Goal: Check status: Verify the current state of an ongoing process or item

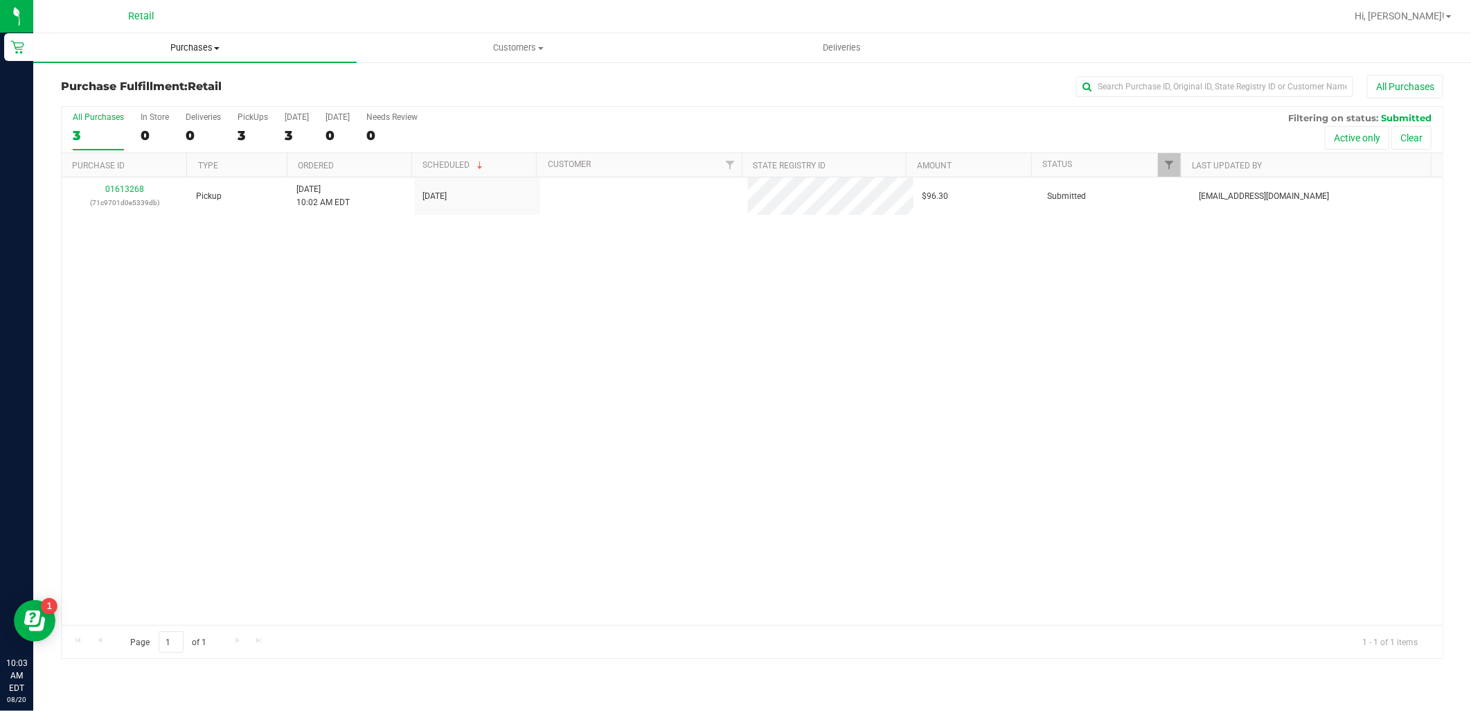
click at [208, 37] on uib-tab-heading "Purchases Summary of purchases Fulfillment All purchases" at bounding box center [194, 47] width 323 height 29
click at [528, 53] on span "Customers" at bounding box center [518, 48] width 322 height 12
click at [527, 82] on li "All customers" at bounding box center [518, 83] width 323 height 17
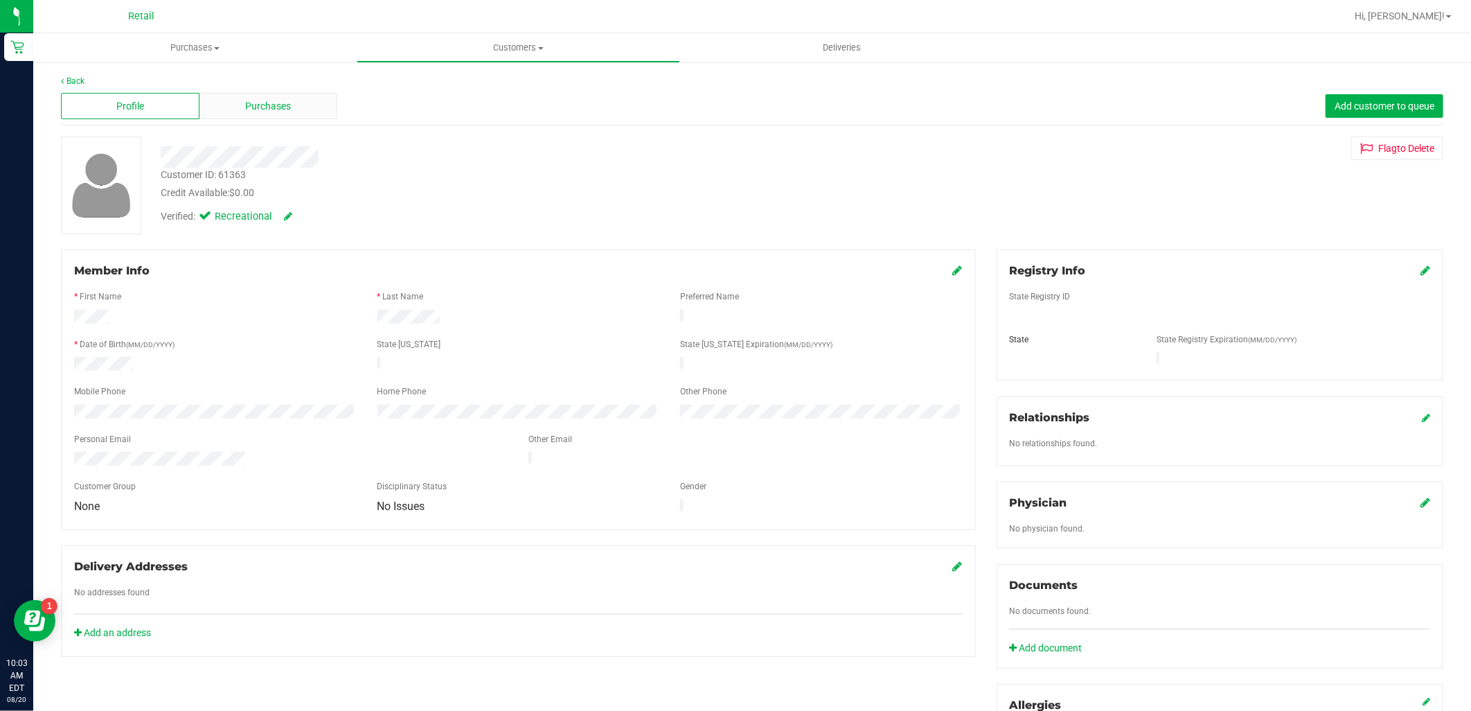
click at [299, 102] on div "Purchases" at bounding box center [268, 106] width 139 height 26
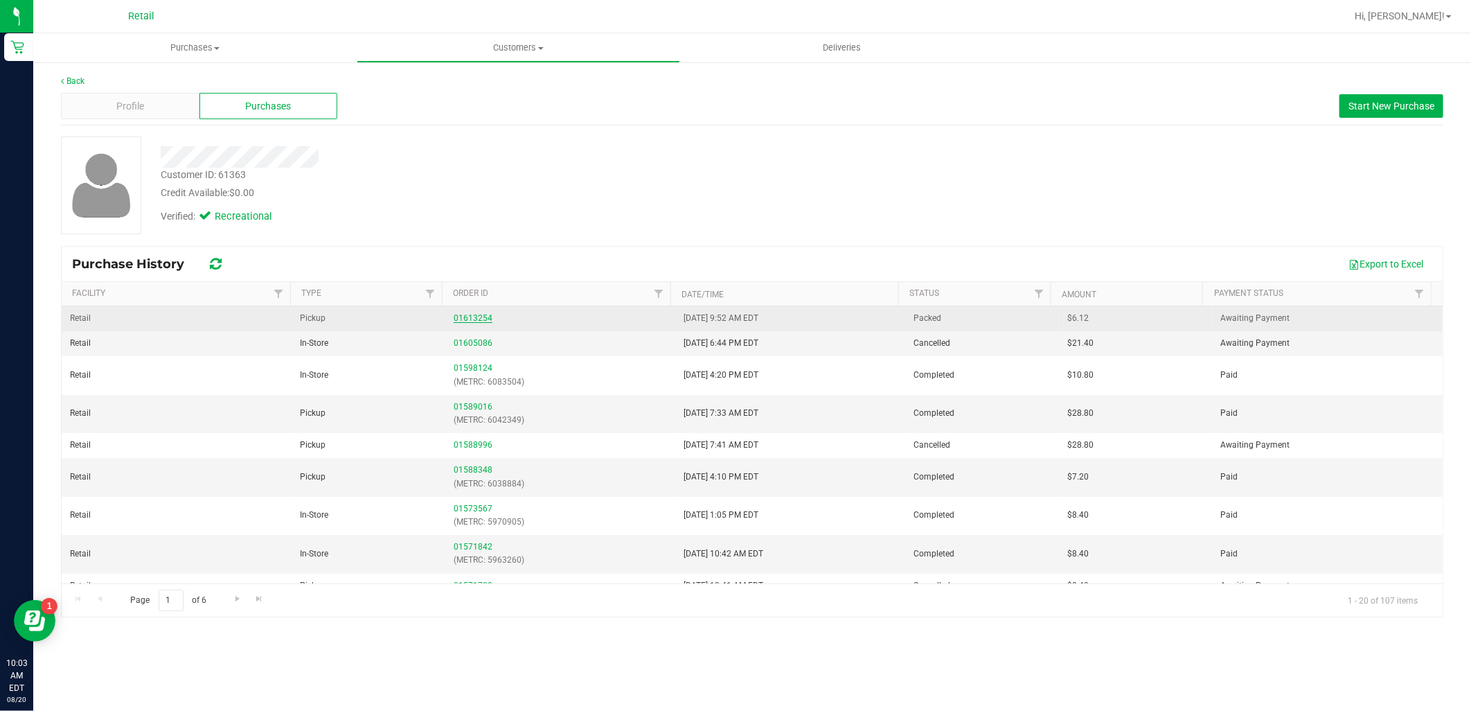
click at [463, 317] on link "01613254" at bounding box center [473, 318] width 39 height 10
